Goal: Task Accomplishment & Management: Manage account settings

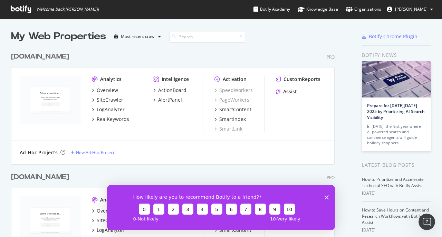
scroll to position [232, 431]
click at [327, 197] on icon "Close survey" at bounding box center [326, 197] width 4 height 4
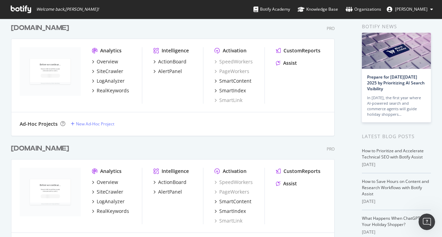
scroll to position [0, 0]
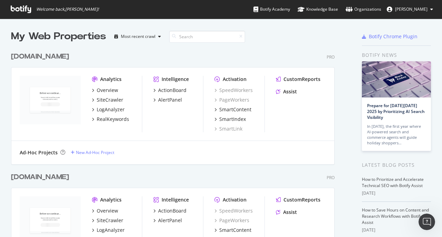
click at [45, 56] on div "[DOMAIN_NAME]" at bounding box center [40, 57] width 58 height 10
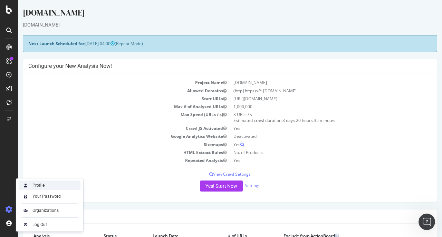
click at [35, 187] on div "Profile" at bounding box center [38, 186] width 12 height 6
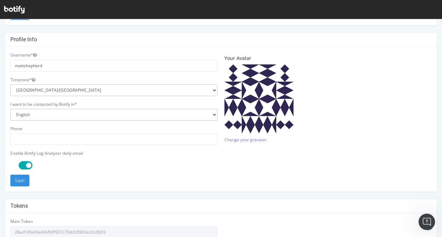
scroll to position [216, 0]
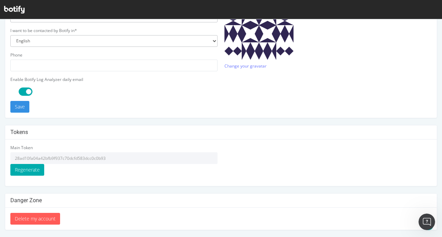
drag, startPoint x: 106, startPoint y: 157, endPoint x: 8, endPoint y: 157, distance: 97.6
click at [8, 157] on div "Main Token 28ad10fa04a42bfb9f937c70dcfd583dcc0c0b93 Regenerate" at bounding box center [114, 163] width 214 height 36
